Goal: Information Seeking & Learning: Learn about a topic

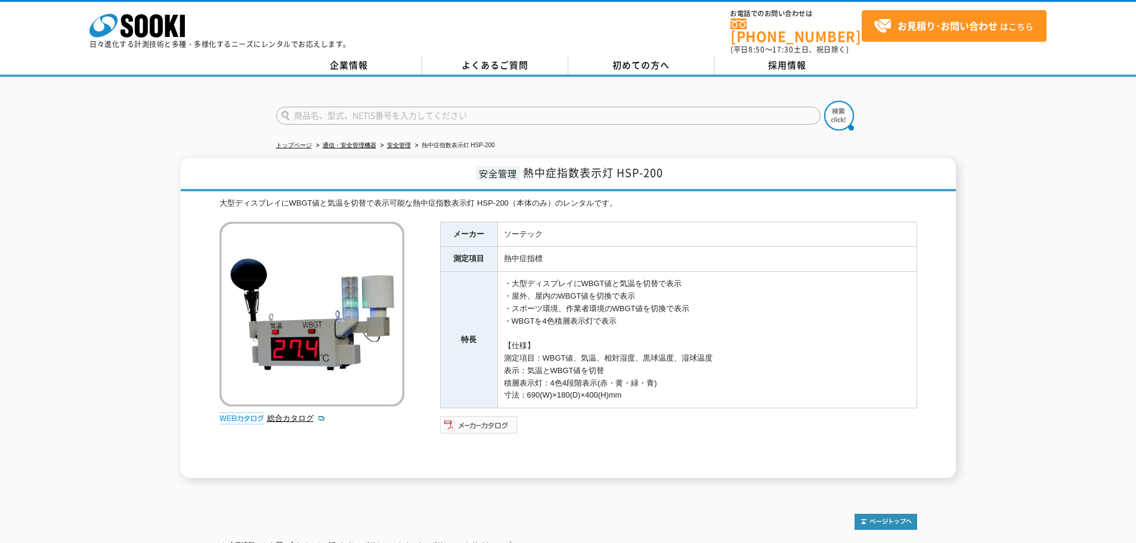
click at [500, 416] on img at bounding box center [479, 425] width 78 height 19
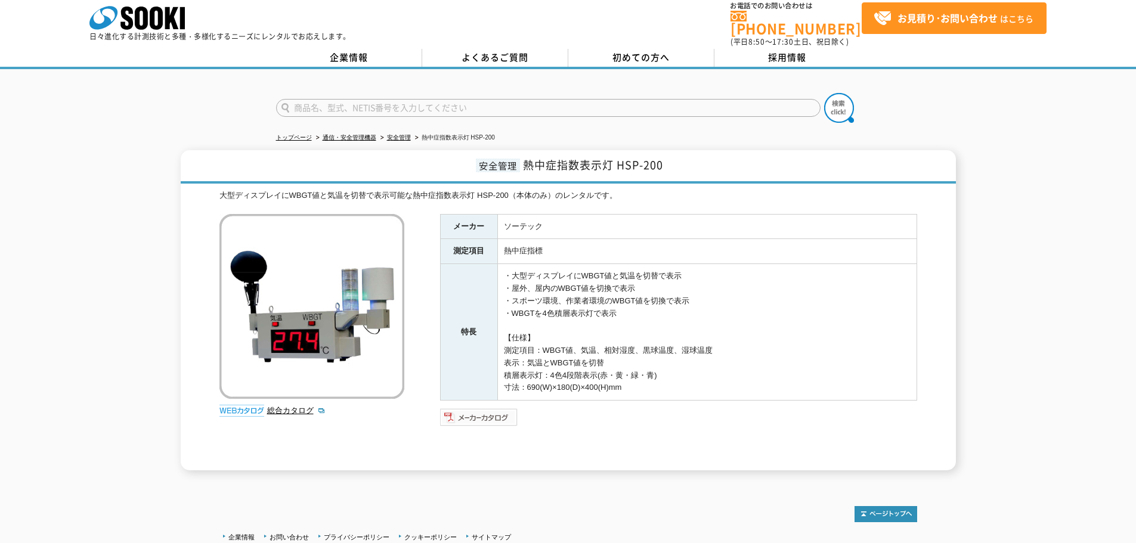
scroll to position [60, 0]
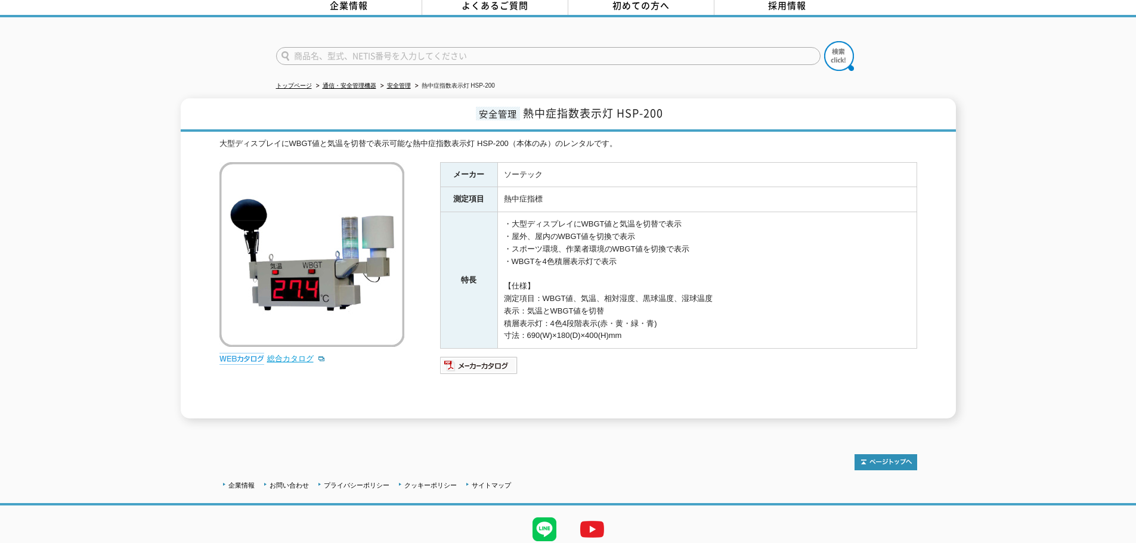
click at [280, 354] on link "総合カタログ" at bounding box center [296, 358] width 58 height 9
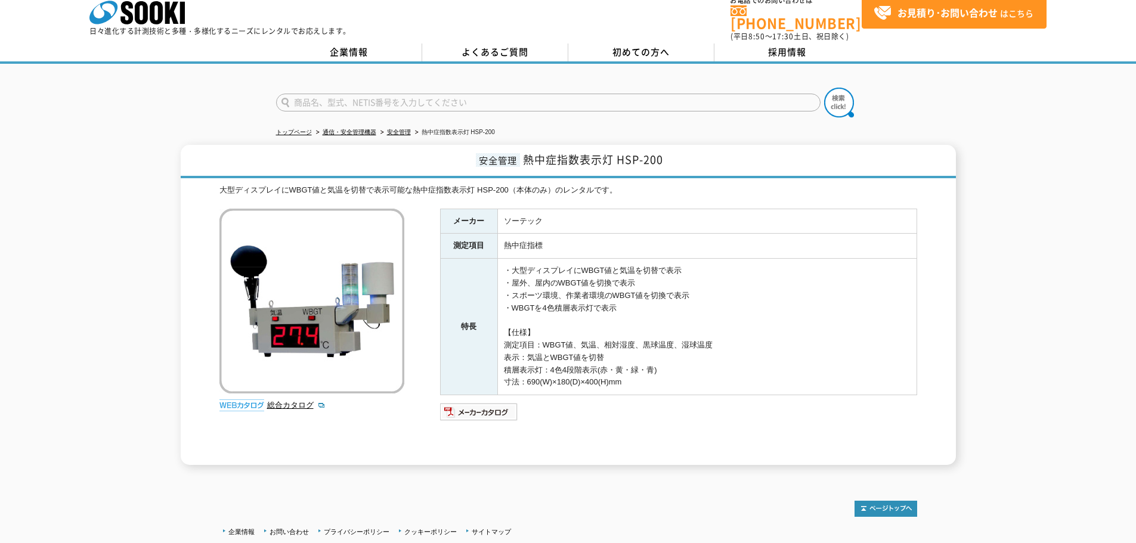
scroll to position [0, 0]
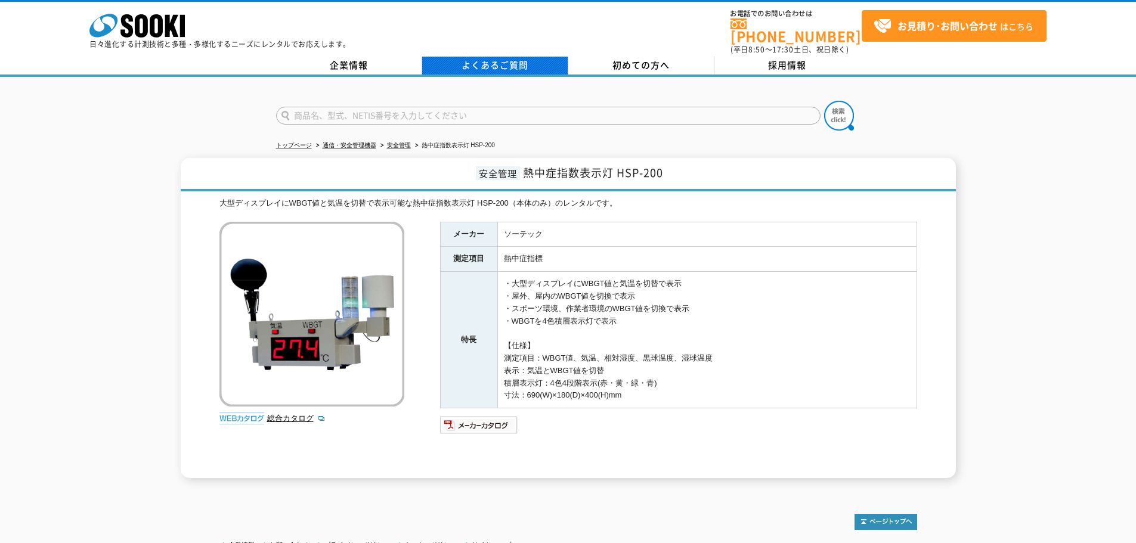
click at [531, 57] on link "よくあるご質問" at bounding box center [495, 66] width 146 height 18
click at [404, 142] on link "安全管理" at bounding box center [399, 145] width 24 height 7
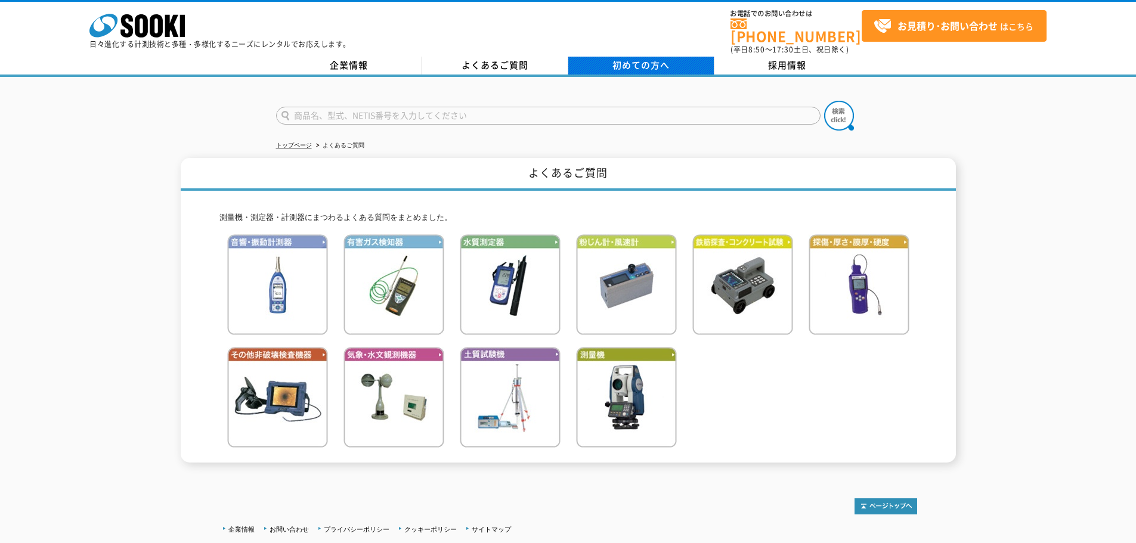
click at [621, 58] on span "初めての方へ" at bounding box center [640, 64] width 57 height 13
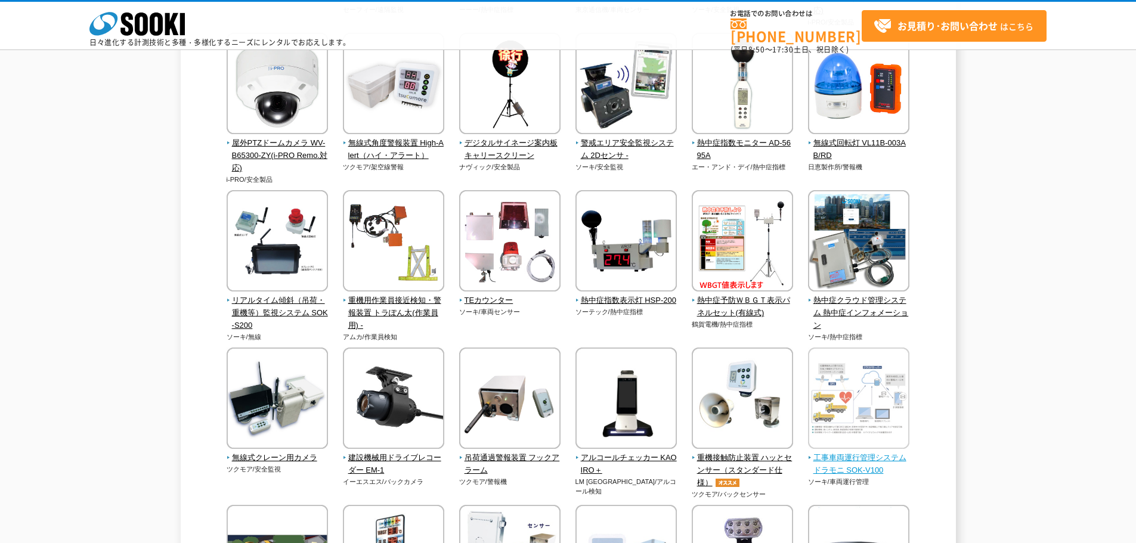
scroll to position [917, 0]
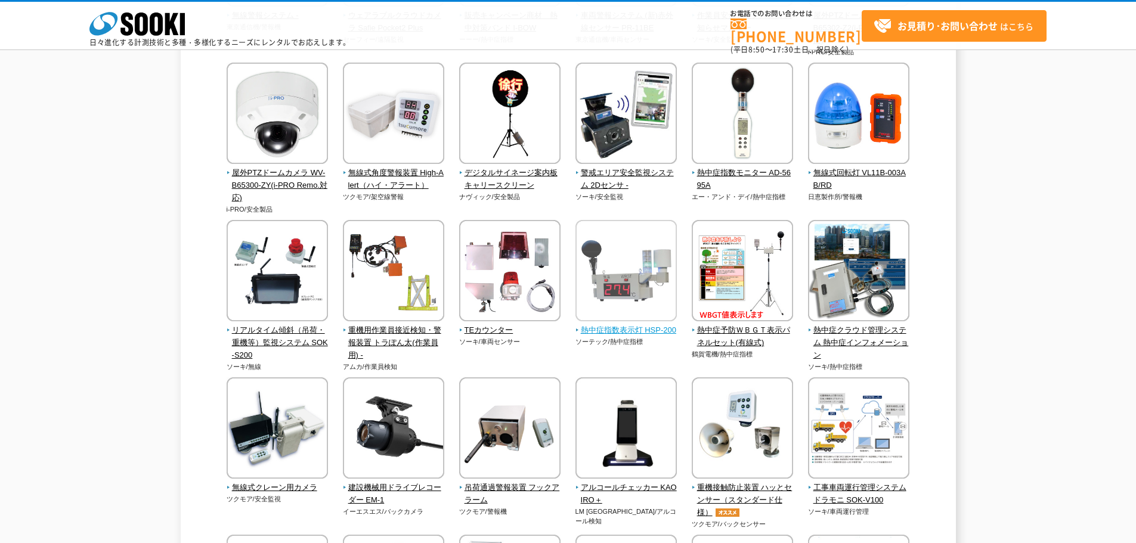
click at [621, 333] on span "熱中症指数表示灯 HSP-200" at bounding box center [626, 330] width 102 height 13
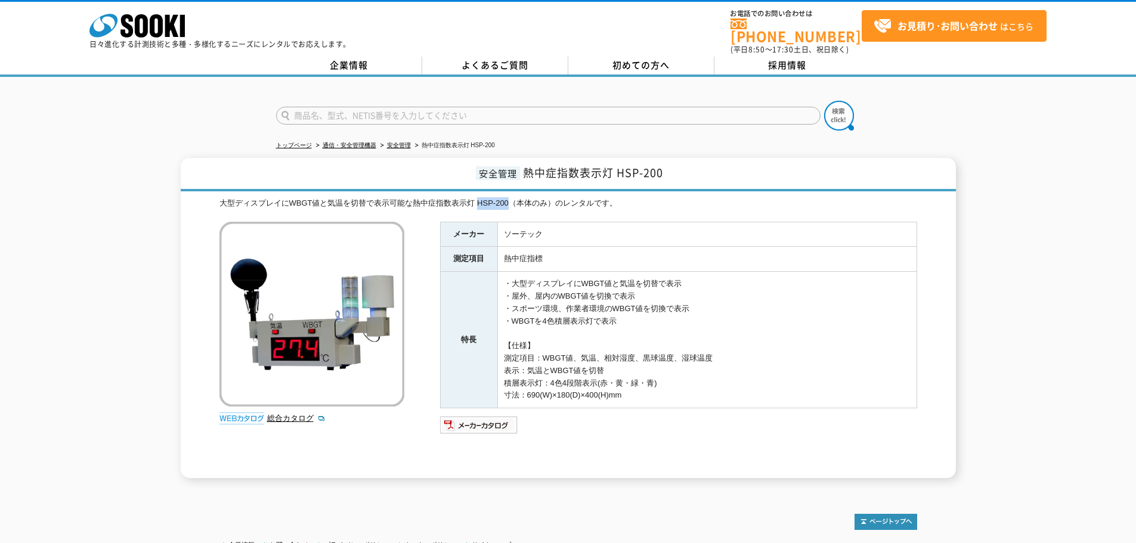
drag, startPoint x: 480, startPoint y: 198, endPoint x: 509, endPoint y: 200, distance: 28.7
click at [509, 200] on div "大型ディスプレイにWBGT値と気温を切替で表示可能な熱中症指数表示灯 HSP-200（本体のみ）のレンタルです。" at bounding box center [567, 203] width 697 height 13
copy div "HSP-200"
